Goal: Navigation & Orientation: Find specific page/section

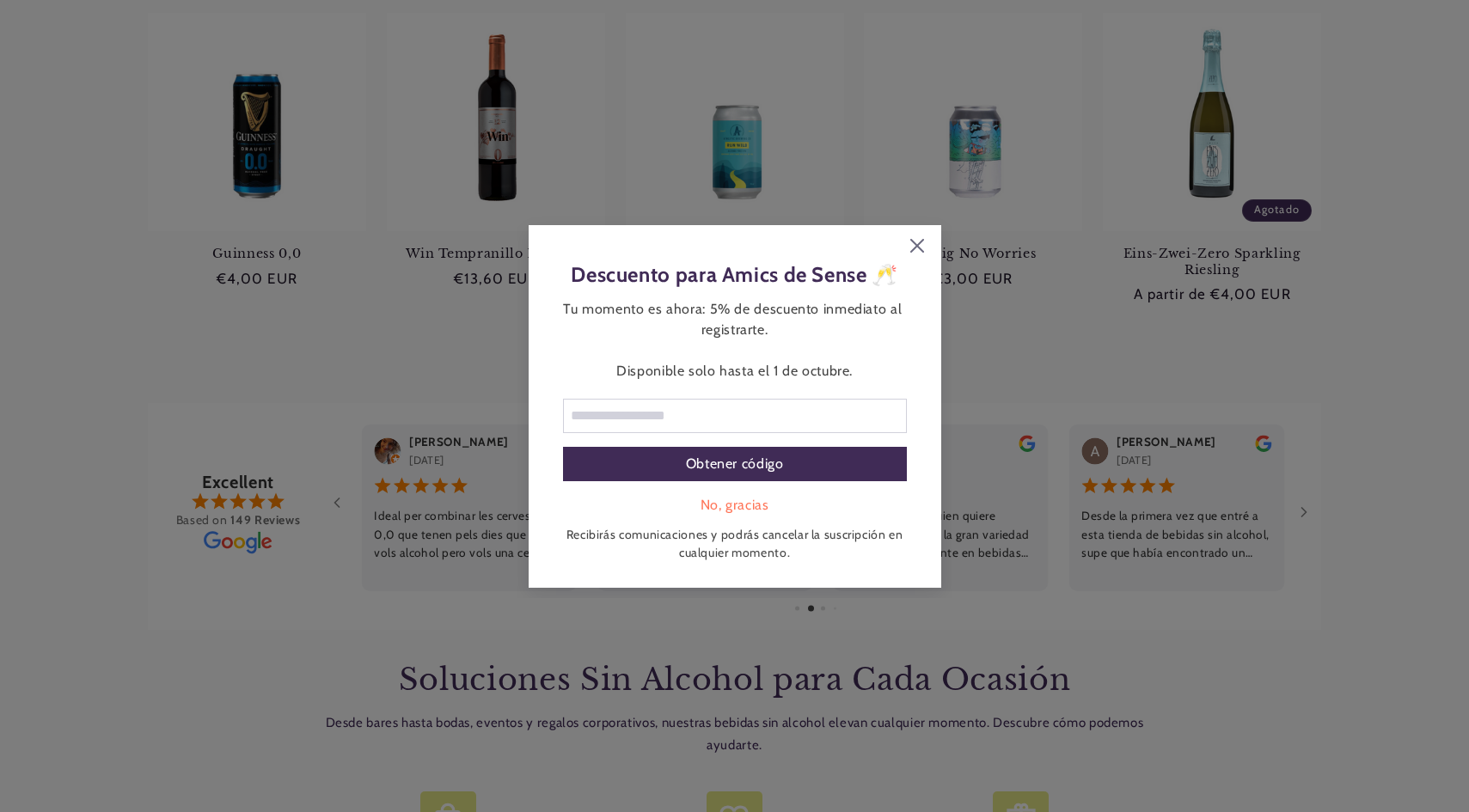
scroll to position [1288, 0]
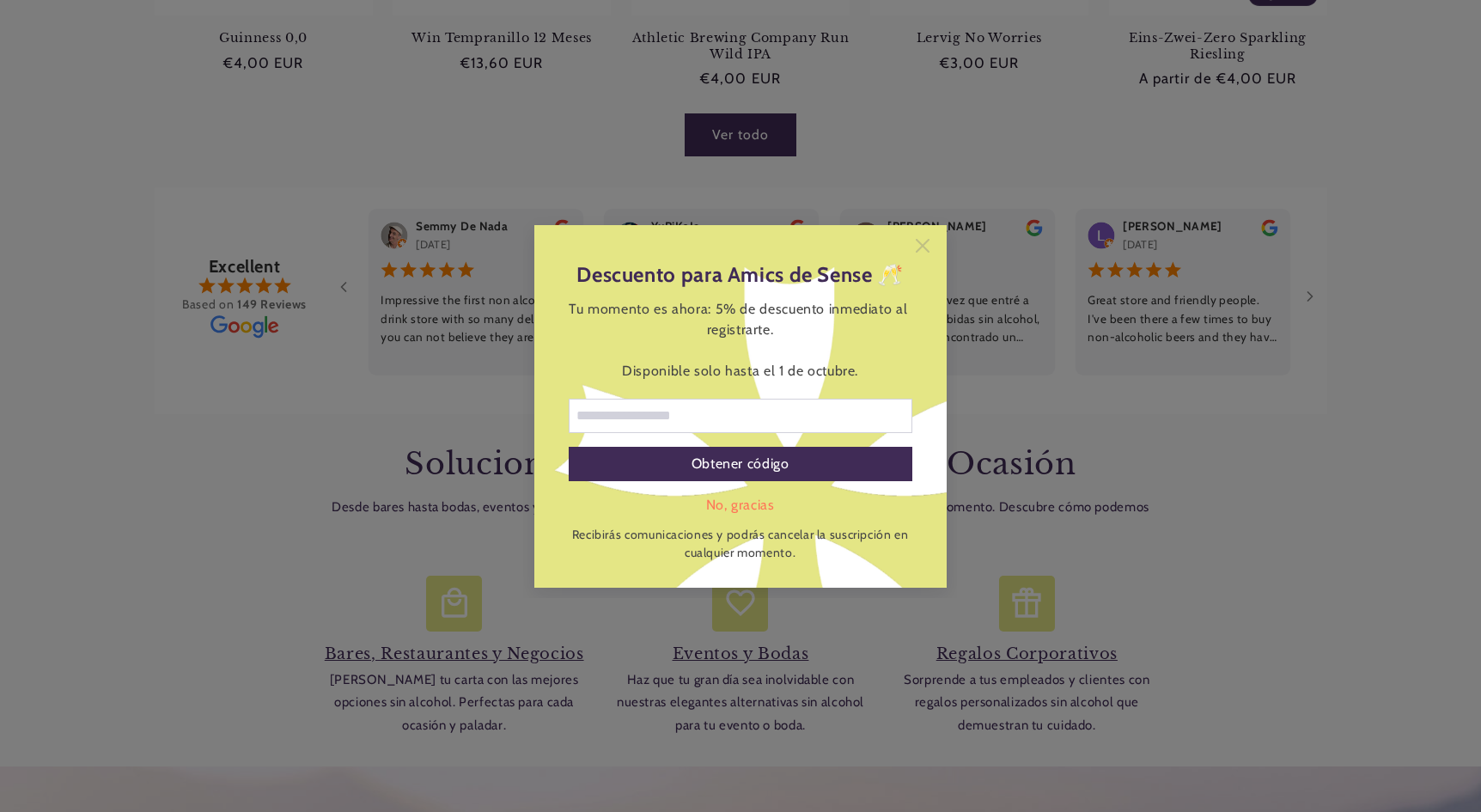
click at [928, 249] on icon at bounding box center [922, 245] width 14 height 14
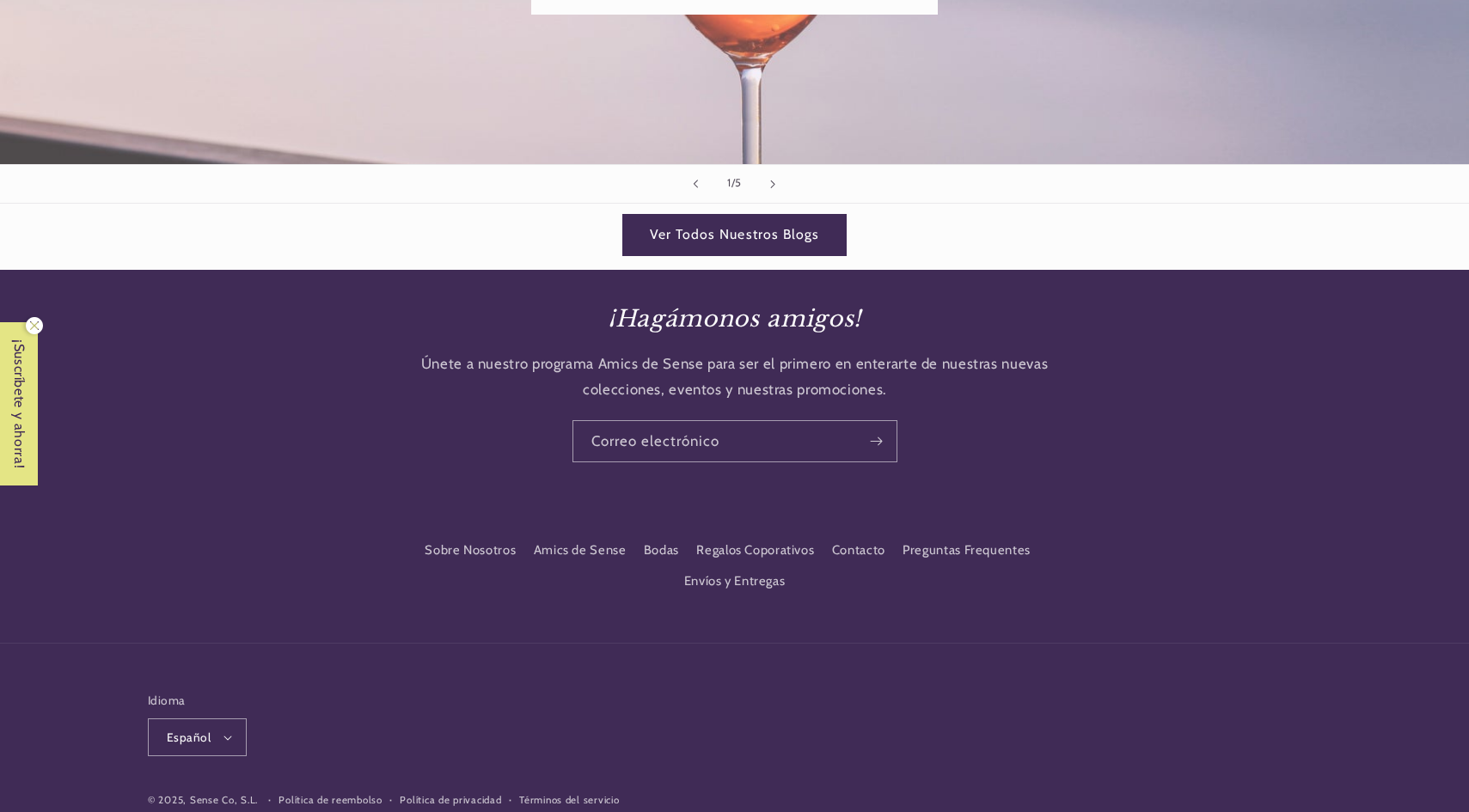
scroll to position [0, 0]
click at [230, 736] on icon "button" at bounding box center [227, 738] width 8 height 5
click at [182, 633] on link "Català" at bounding box center [203, 644] width 108 height 39
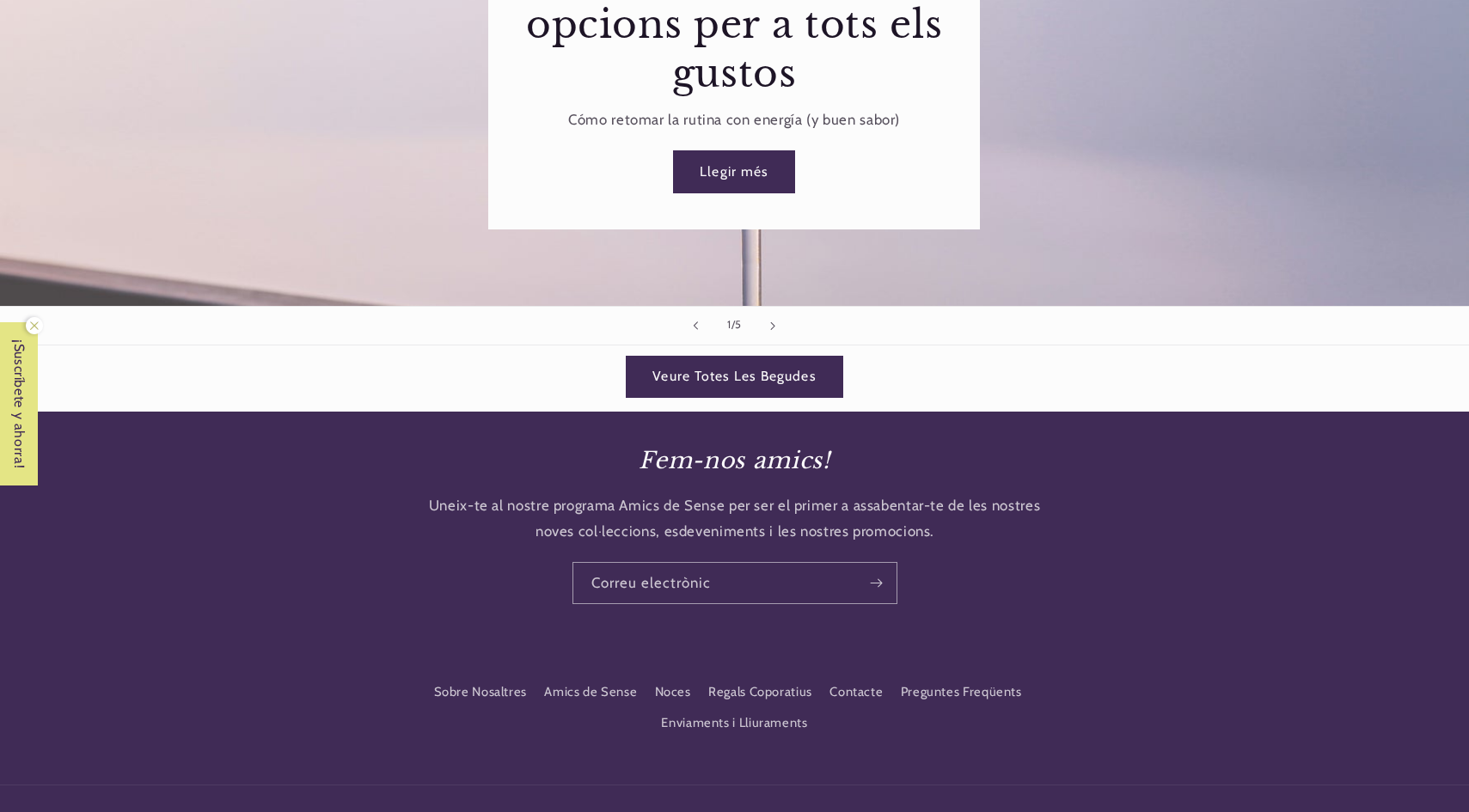
scroll to position [2446, 0]
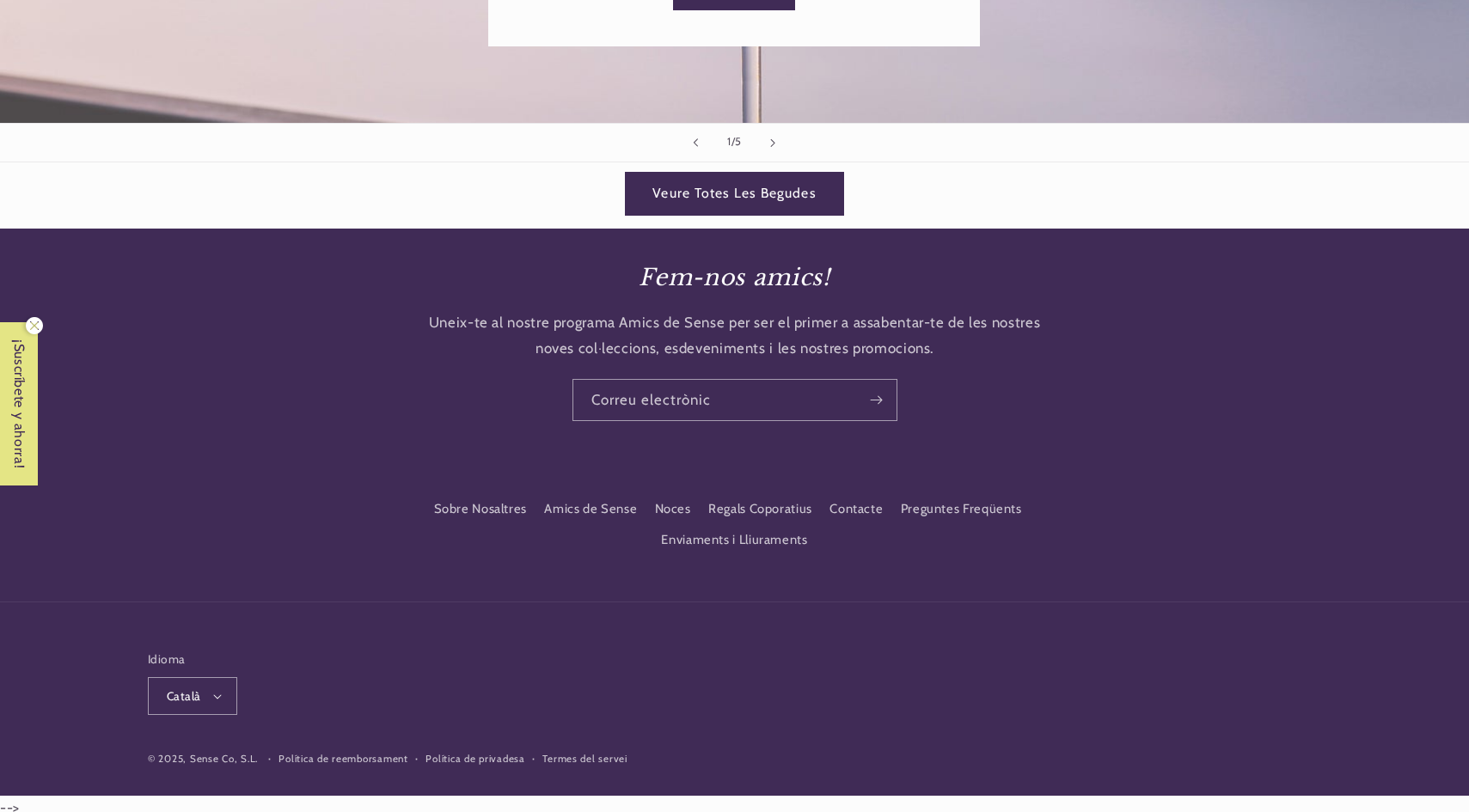
click at [724, 174] on link "Veure Totes Les Begudes" at bounding box center [734, 194] width 218 height 42
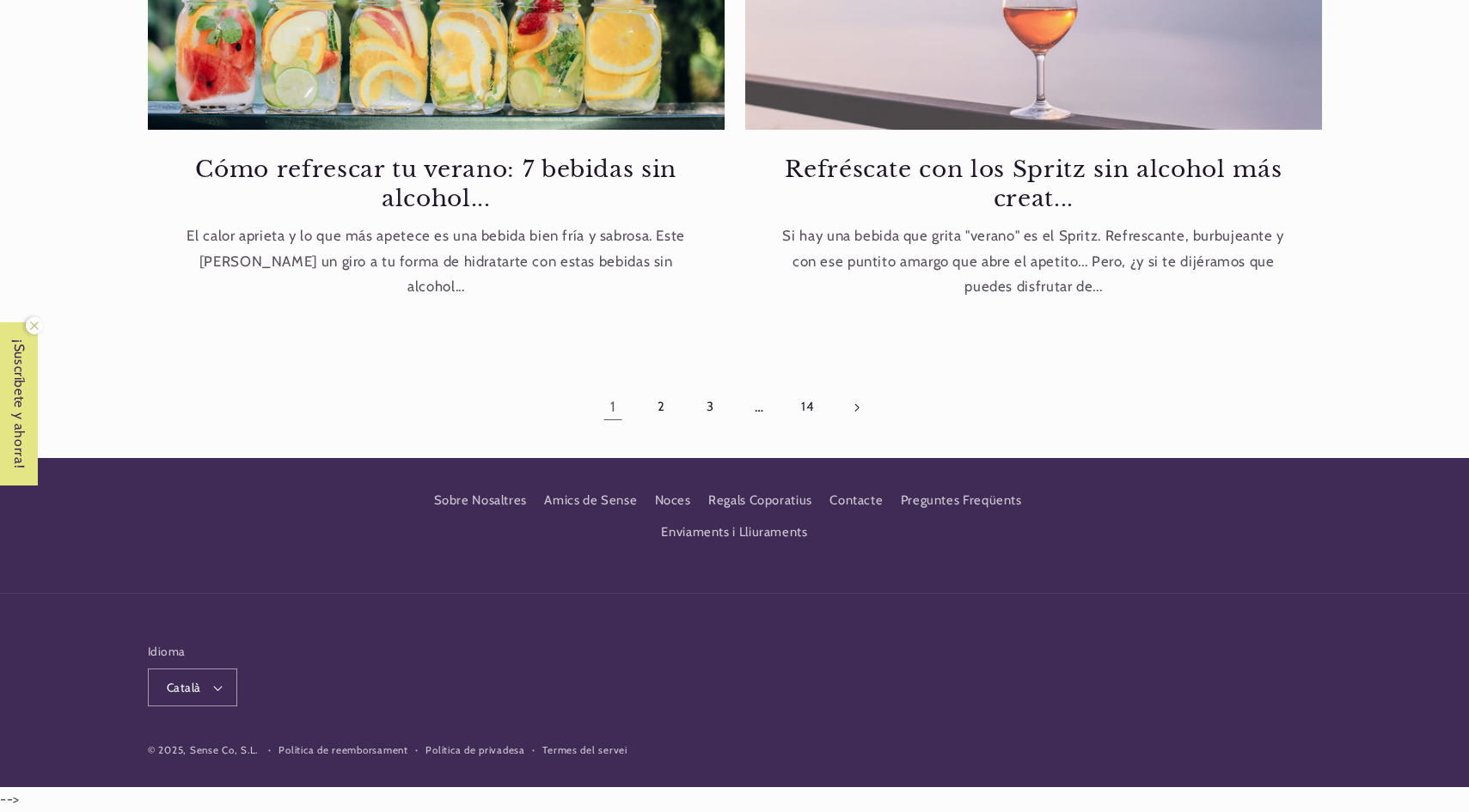
scroll to position [1383, 0]
